Goal: Information Seeking & Learning: Check status

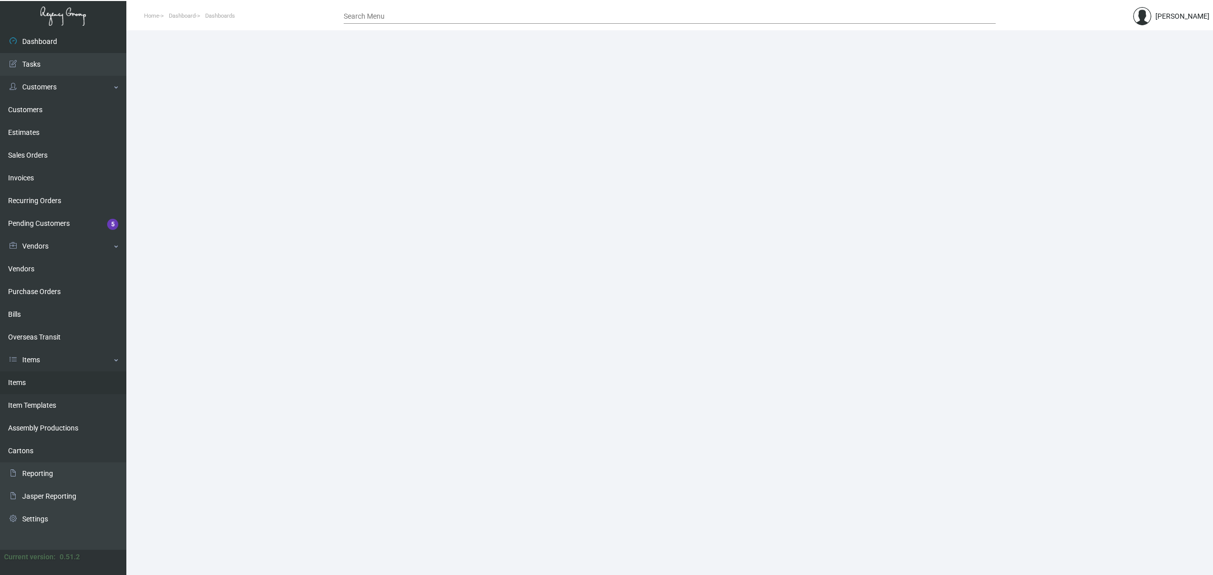
click at [50, 381] on link "Items" at bounding box center [63, 382] width 126 height 23
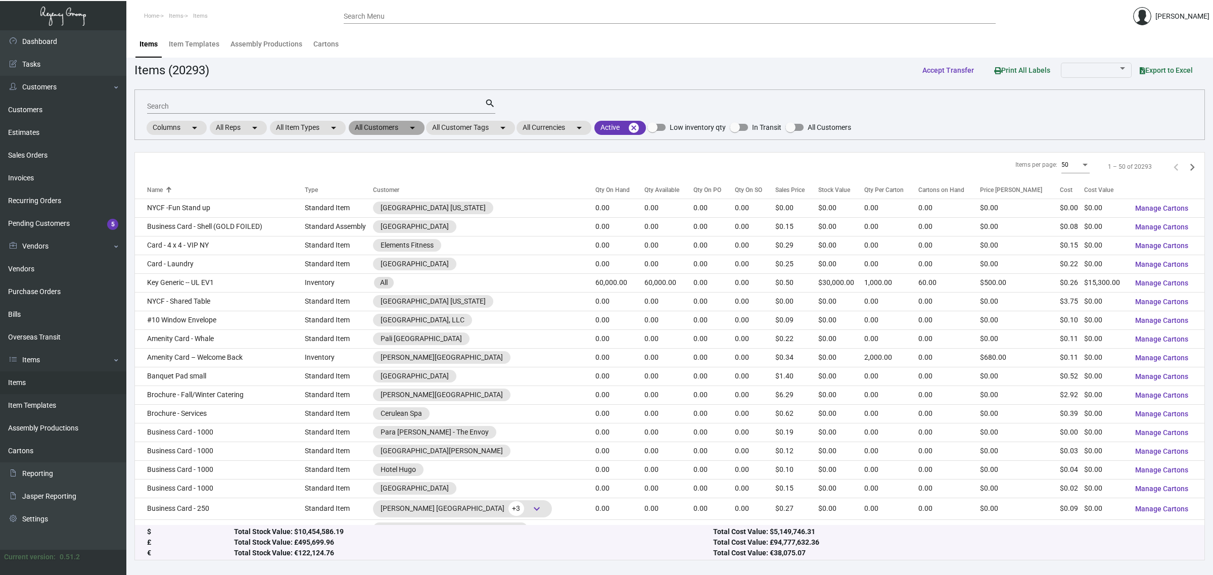
click at [369, 127] on mat-chip "All Customers arrow_drop_down" at bounding box center [387, 128] width 76 height 14
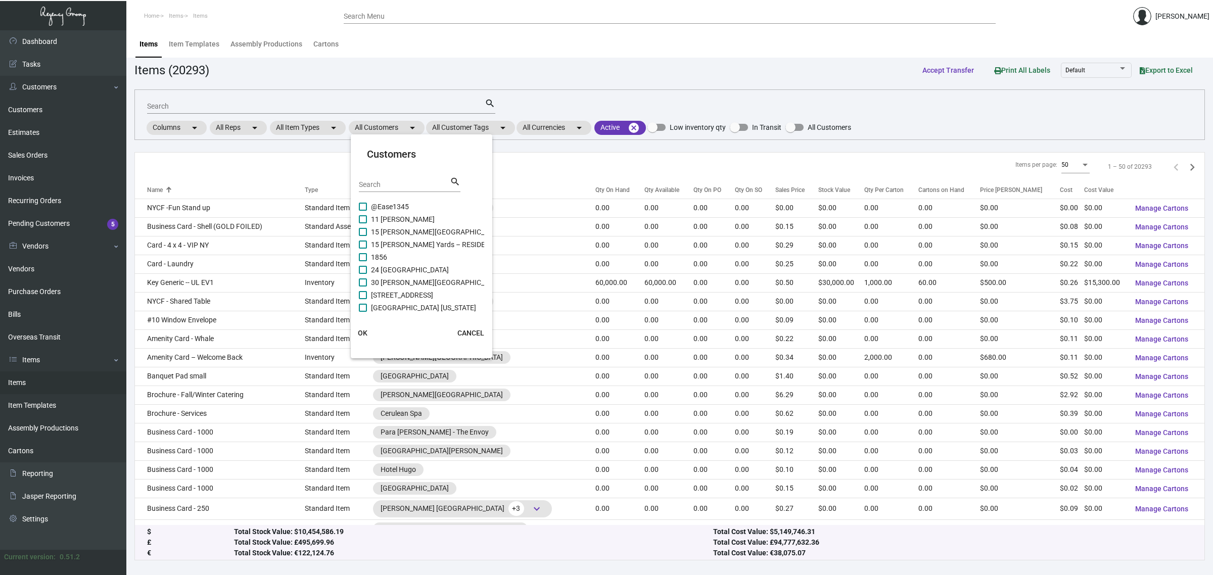
click at [387, 175] on mat-card-header "Customers Search search" at bounding box center [421, 174] width 125 height 54
click at [395, 183] on input "Search" at bounding box center [404, 185] width 91 height 8
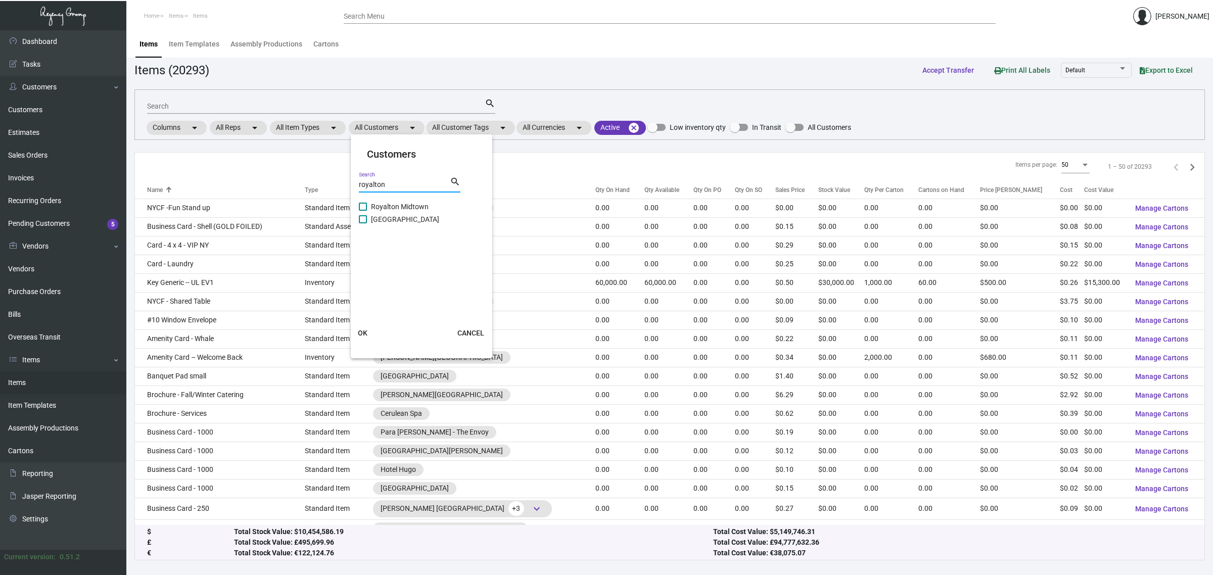
type input "royalton"
click at [416, 223] on span "[GEOGRAPHIC_DATA]" at bounding box center [405, 219] width 68 height 12
click at [363, 223] on input "[GEOGRAPHIC_DATA]" at bounding box center [362, 223] width 1 height 1
checkbox input "true"
click at [369, 322] on mat-card-actions "OK CANCEL" at bounding box center [422, 333] width 150 height 26
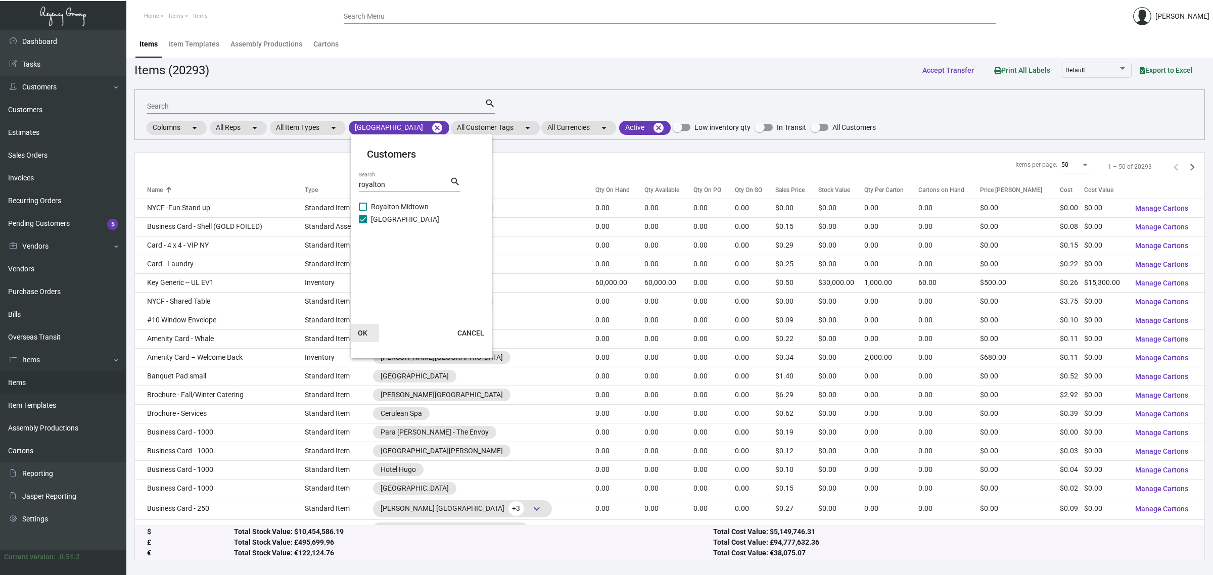
click at [362, 330] on span "OK" at bounding box center [363, 333] width 10 height 8
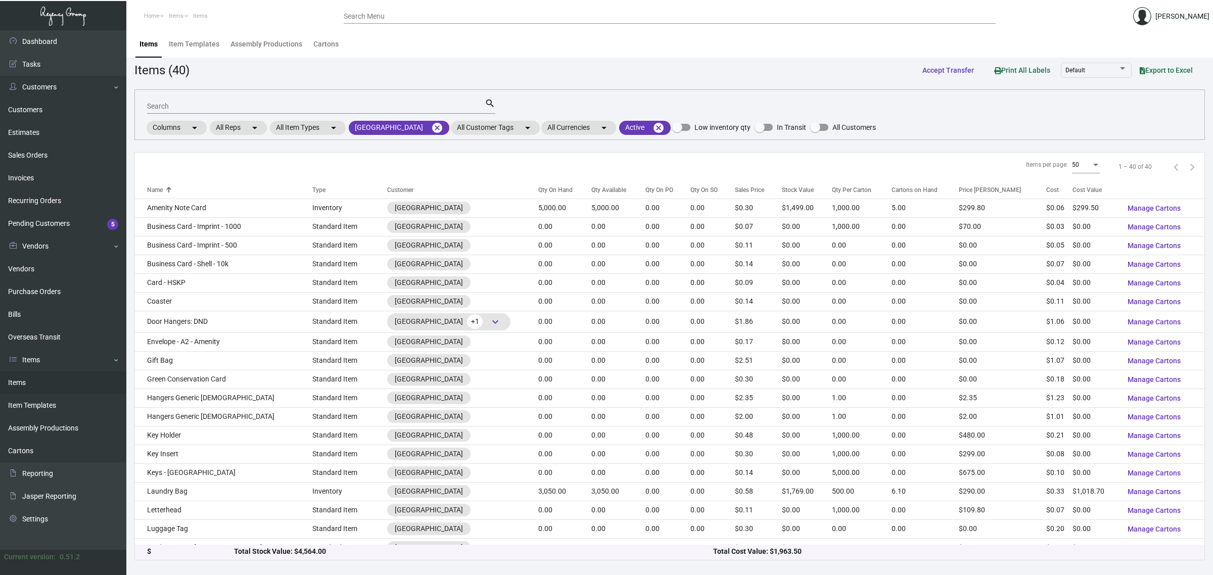
click at [524, 191] on th "Customer" at bounding box center [462, 190] width 151 height 18
click at [539, 186] on div "Qty On Hand" at bounding box center [555, 189] width 34 height 9
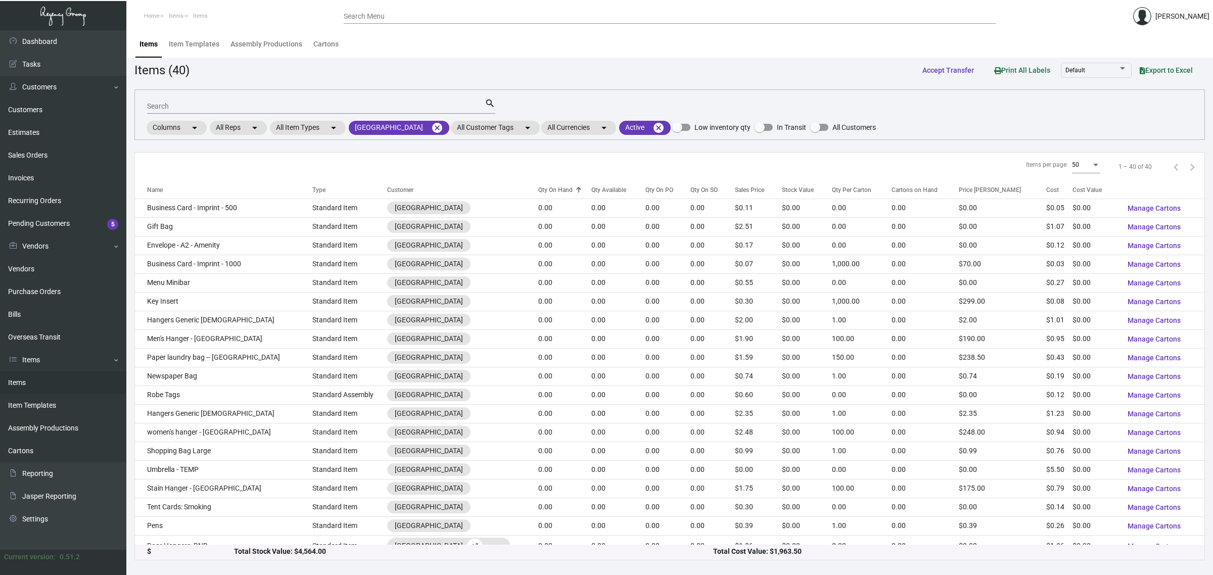
click at [539, 186] on div "Qty On Hand" at bounding box center [555, 189] width 34 height 9
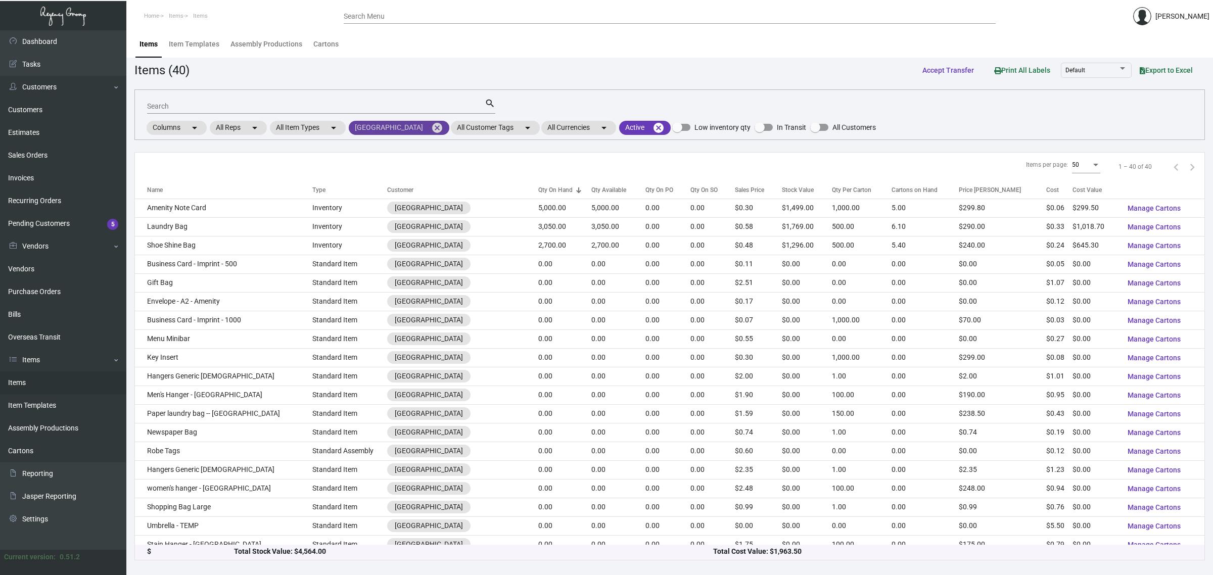
click at [391, 124] on mat-chip "[GEOGRAPHIC_DATA] cancel" at bounding box center [399, 128] width 101 height 14
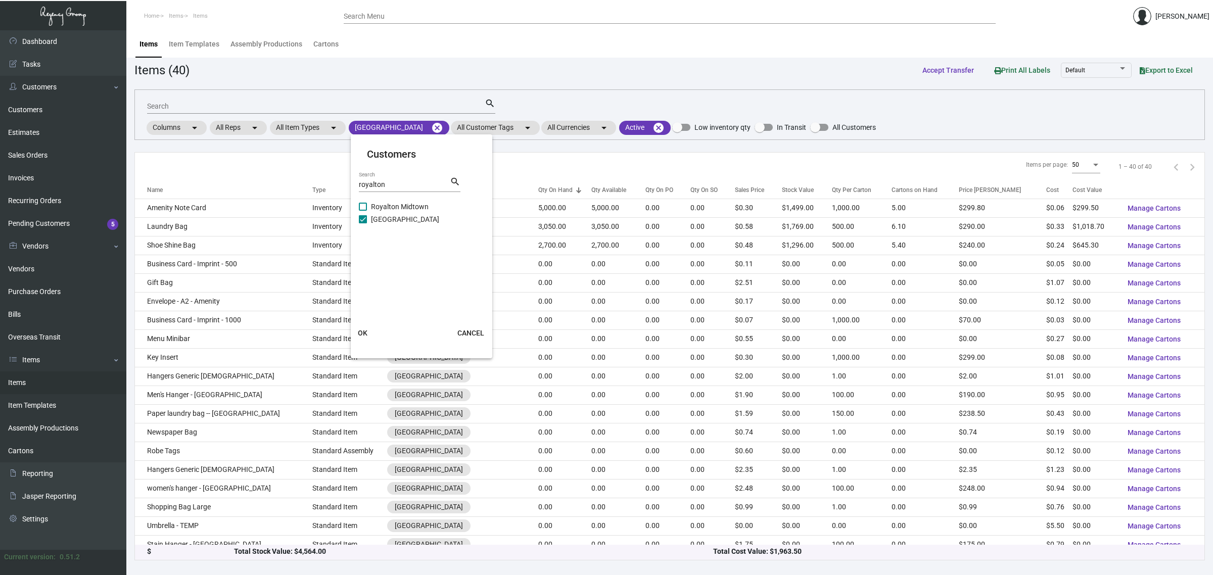
click at [392, 201] on span "Royalton Midtown" at bounding box center [400, 207] width 58 height 12
click at [363, 211] on input "Royalton Midtown" at bounding box center [362, 211] width 1 height 1
checkbox input "true"
click at [363, 329] on span "OK" at bounding box center [363, 333] width 10 height 8
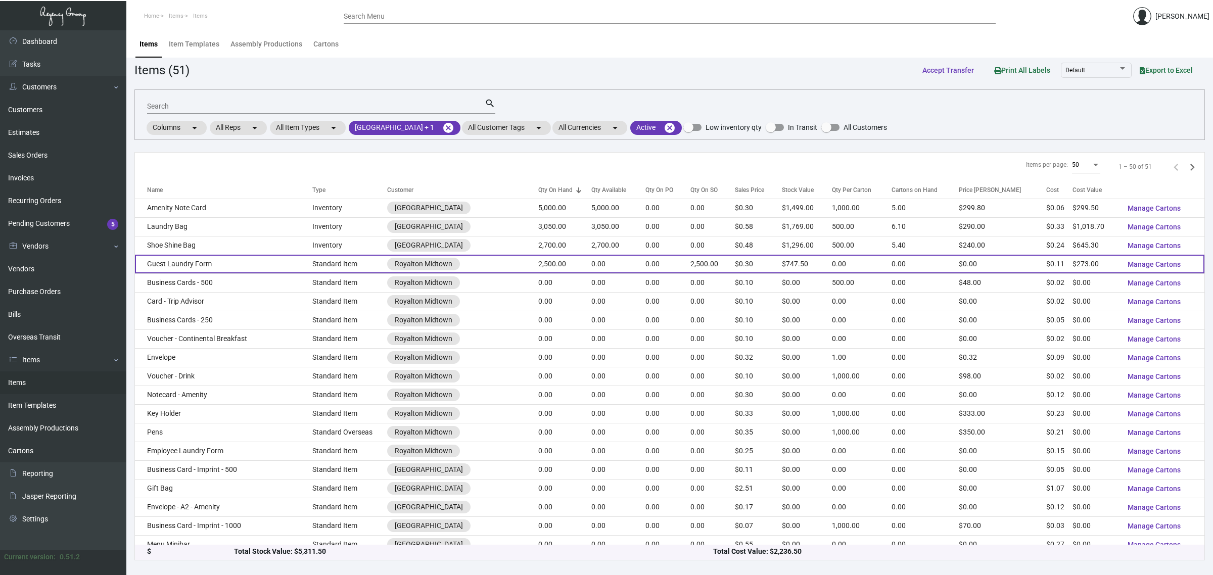
click at [666, 261] on td "0.00" at bounding box center [667, 264] width 45 height 19
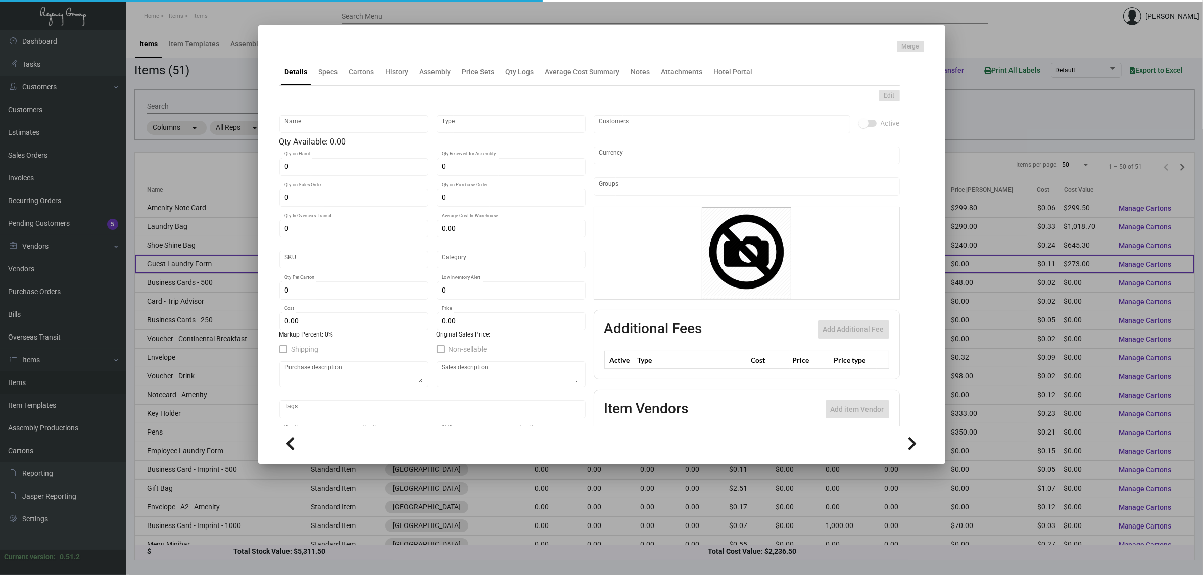
type input "Guest Laundry Form"
type input "Standard Item"
type input "2,500"
type input "$ 0.00"
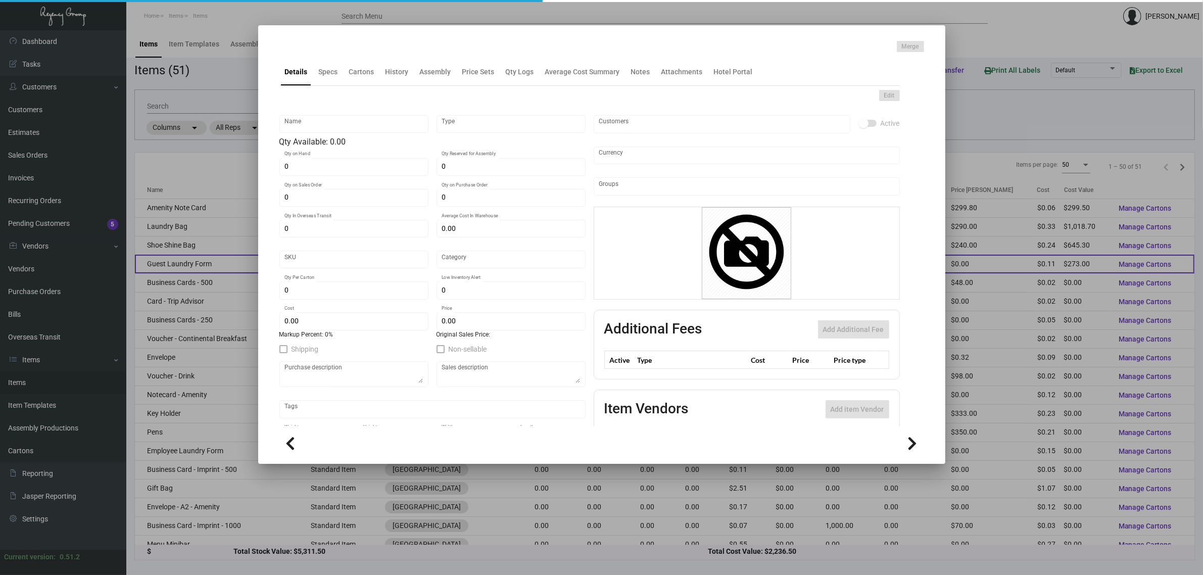
type input "Standard"
type input "$ 0.1092"
type input "$ 0.299"
checkbox input "true"
type input "United States Dollar $"
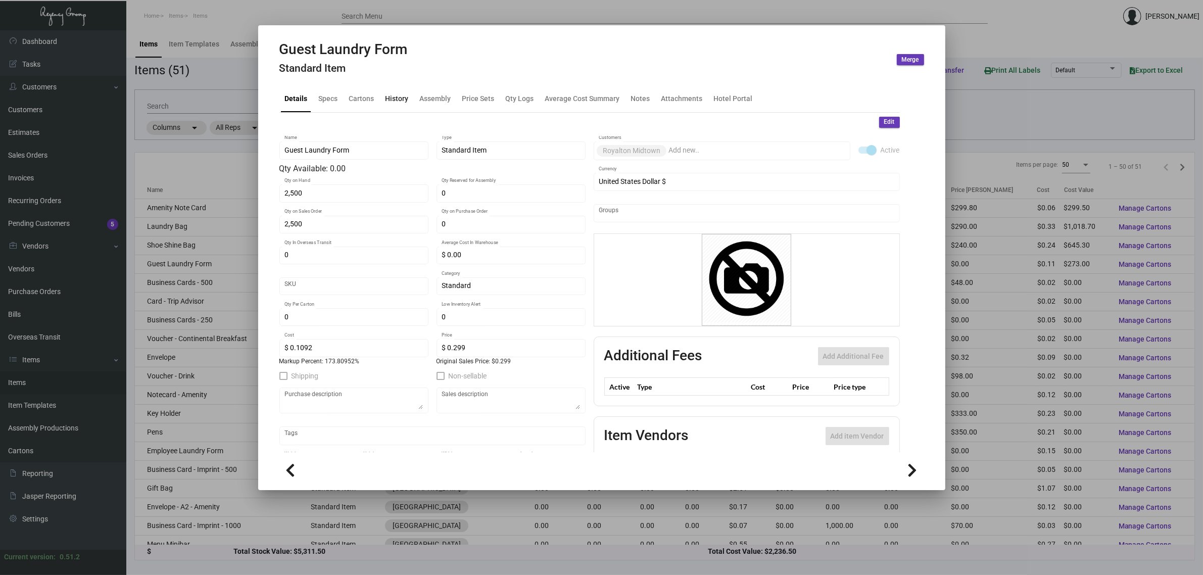
click at [395, 102] on div "History" at bounding box center [397, 98] width 23 height 11
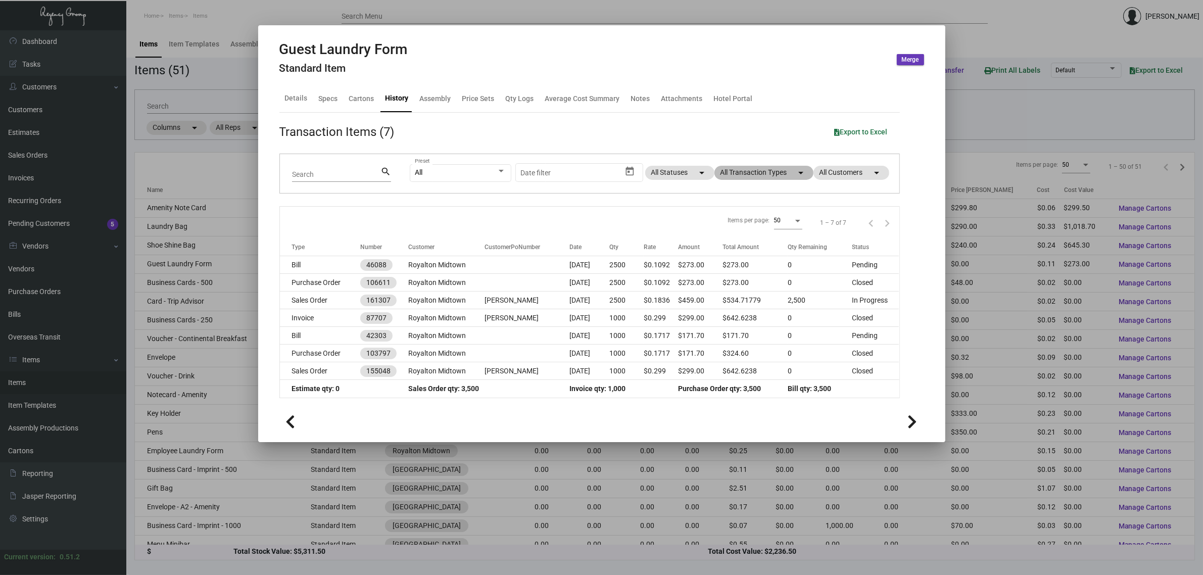
click at [739, 173] on mat-chip "All Transaction Types arrow_drop_down" at bounding box center [764, 173] width 99 height 14
